Goal: Task Accomplishment & Management: Use online tool/utility

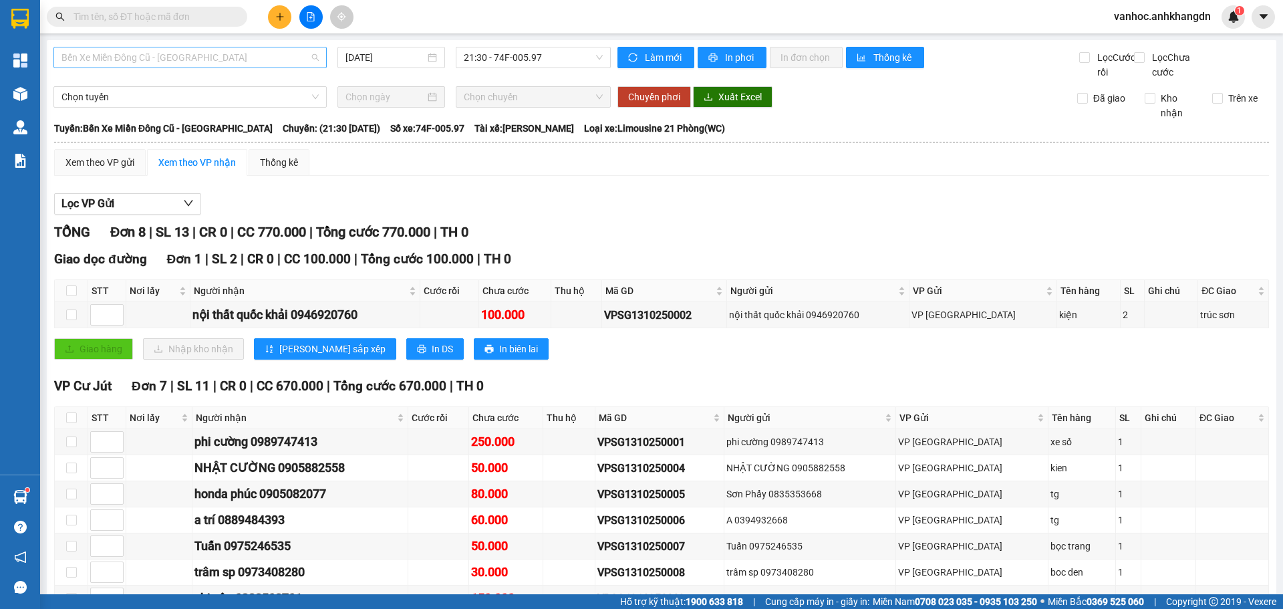
click at [215, 52] on span "Bến Xe Miền Đông Cũ - [GEOGRAPHIC_DATA]" at bounding box center [189, 57] width 257 height 20
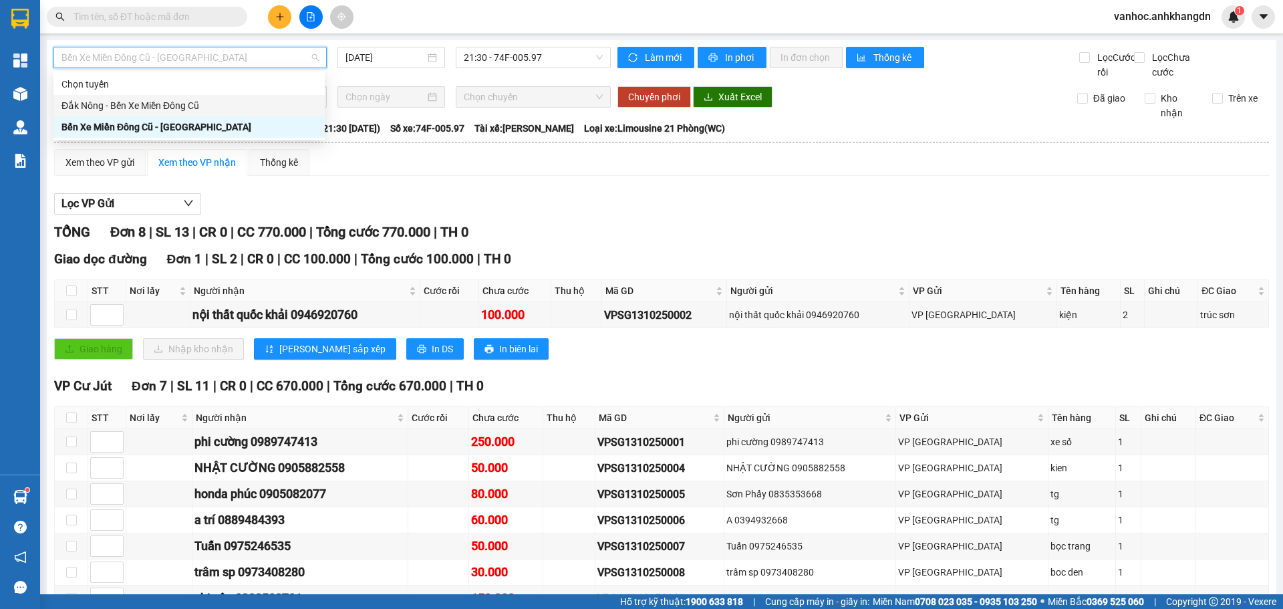
click at [195, 110] on div "Đắk Nông - Bến Xe Miền Đông Cũ" at bounding box center [188, 105] width 255 height 15
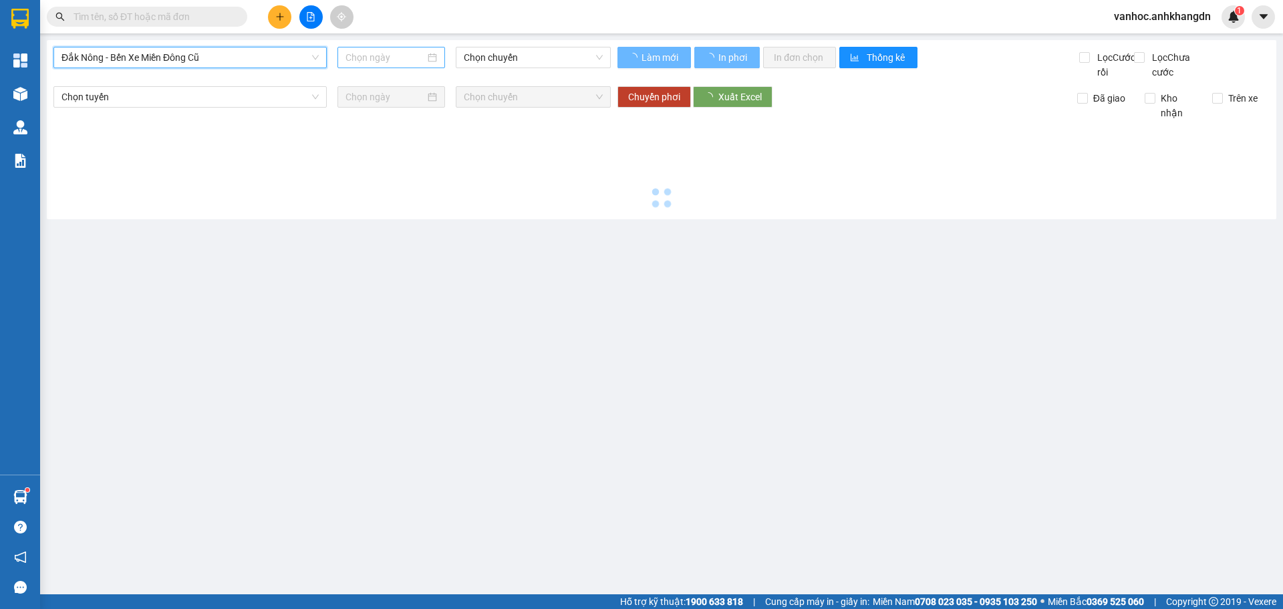
type input "[DATE]"
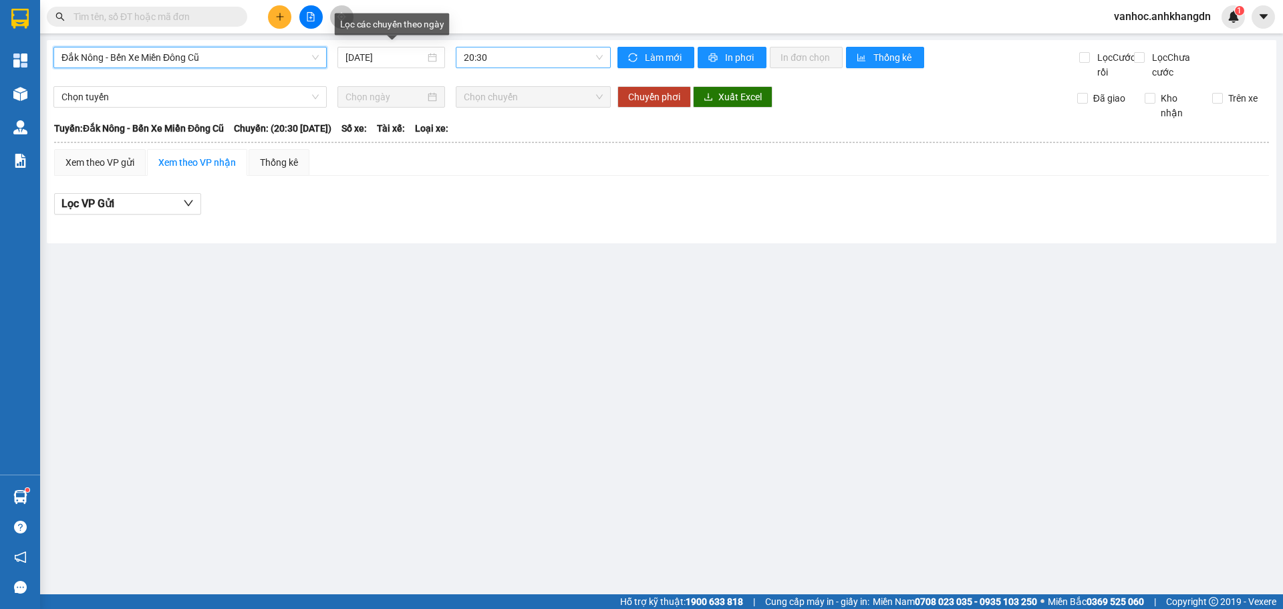
click at [510, 60] on span "20:30" at bounding box center [533, 57] width 139 height 20
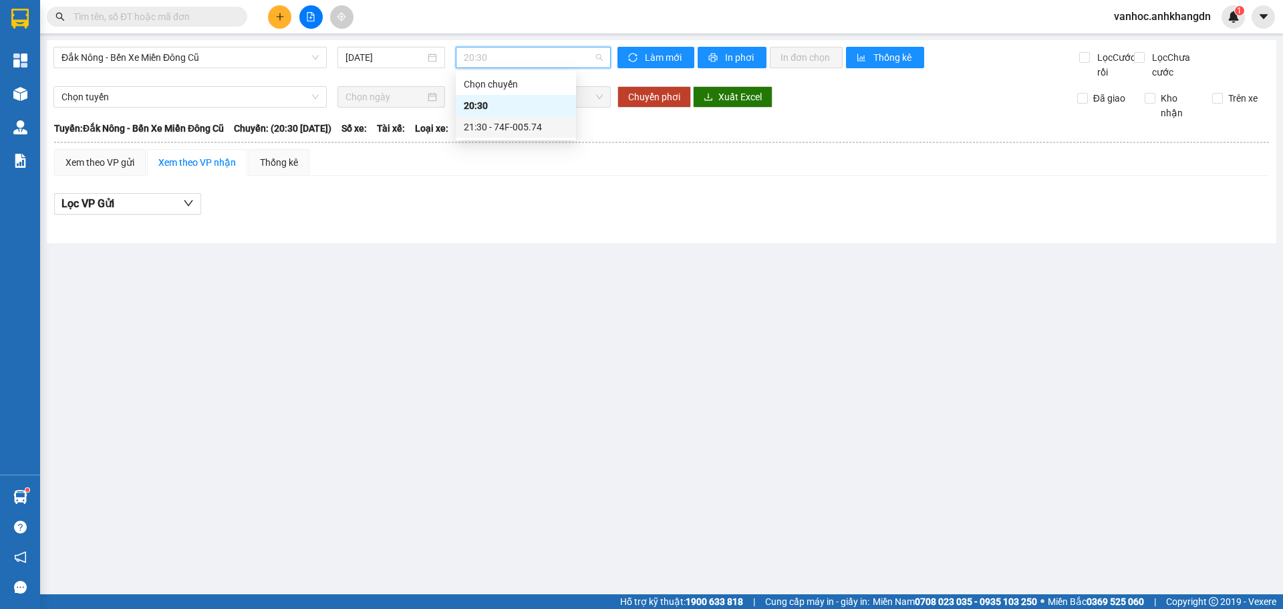
click at [526, 123] on div "21:30 - 74F-005.74" at bounding box center [516, 127] width 104 height 15
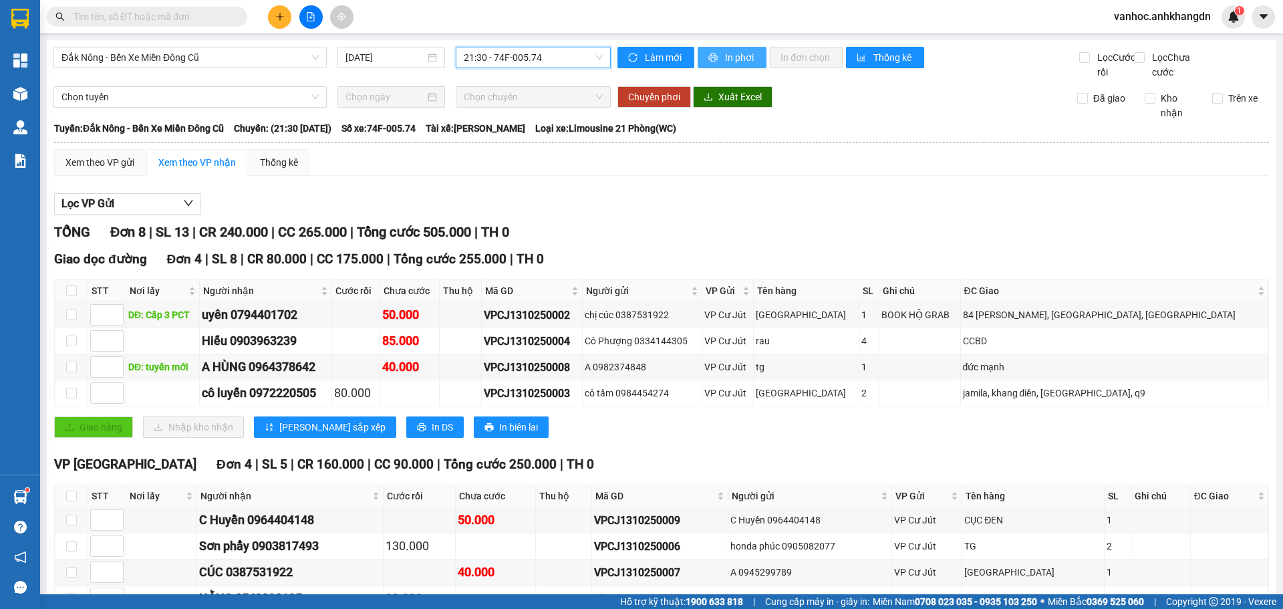
click at [734, 55] on span "In phơi" at bounding box center [740, 57] width 31 height 15
